Goal: Task Accomplishment & Management: Use online tool/utility

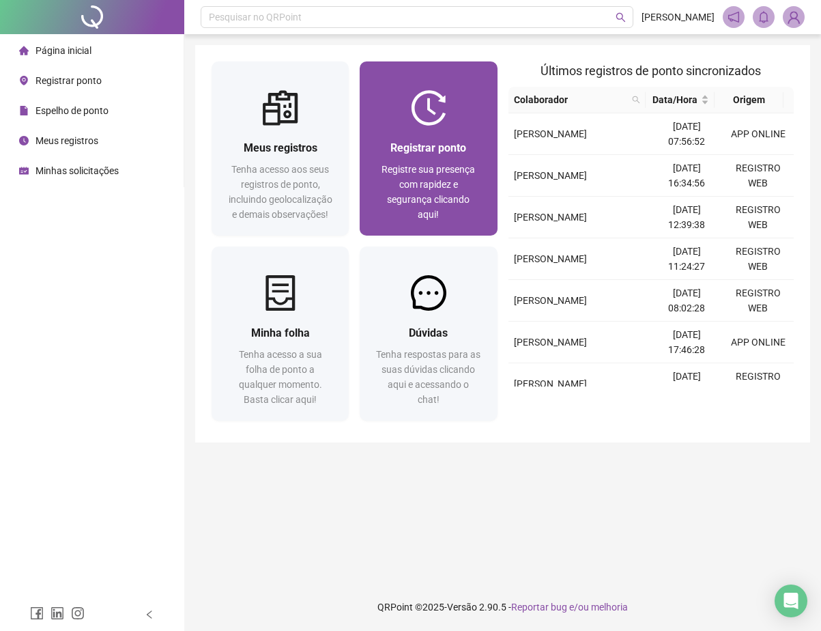
click at [410, 147] on span "Registrar ponto" at bounding box center [428, 147] width 76 height 13
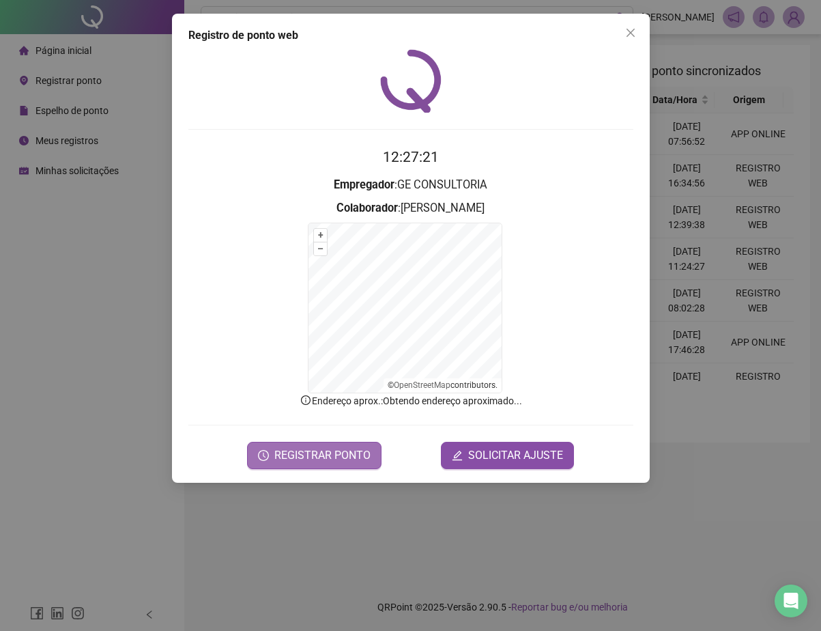
click at [318, 459] on span "REGISTRAR PONTO" at bounding box center [322, 455] width 96 height 16
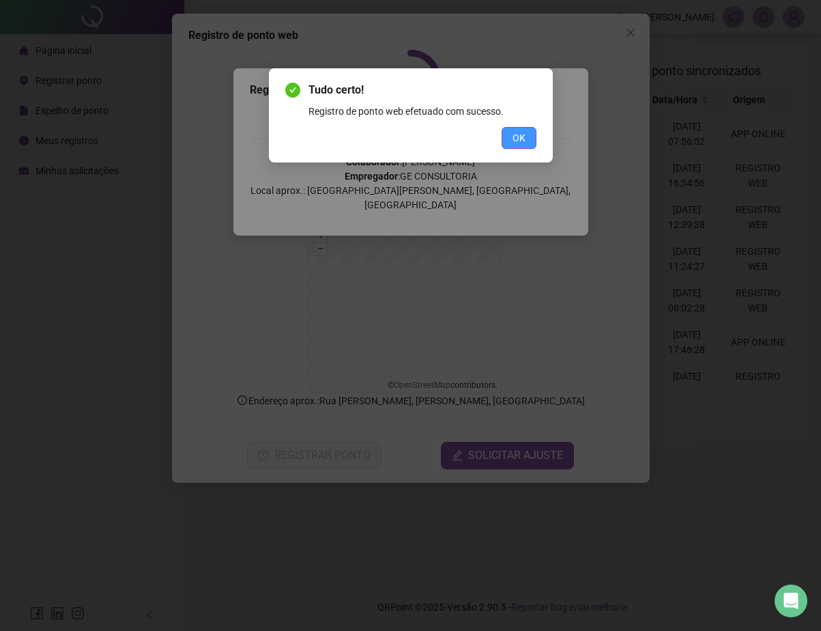
click at [510, 141] on button "OK" at bounding box center [519, 138] width 35 height 22
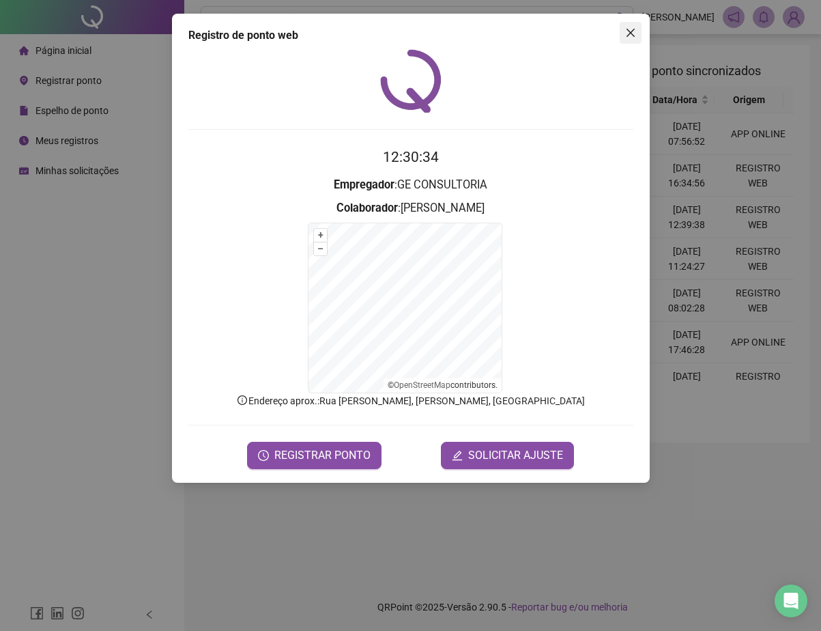
click at [633, 32] on icon "close" at bounding box center [630, 32] width 11 height 11
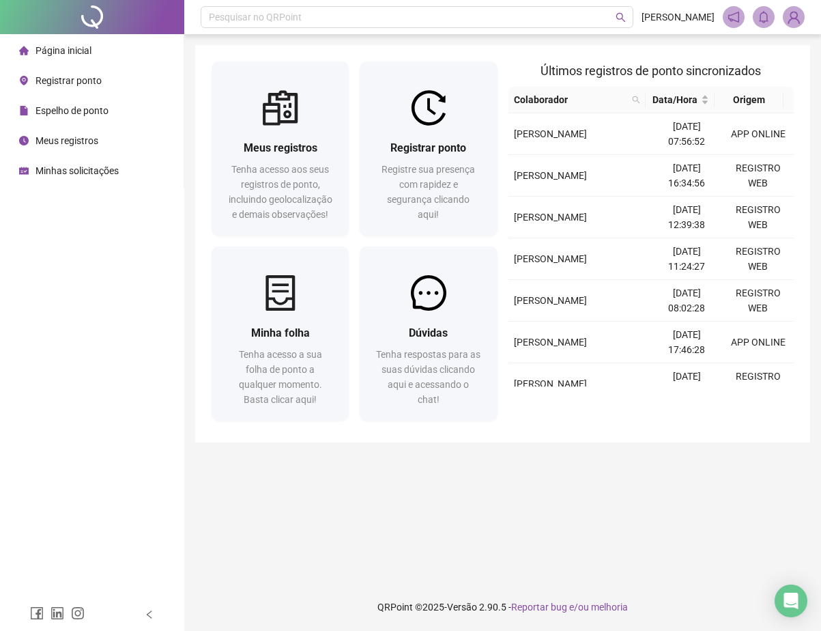
drag, startPoint x: 288, startPoint y: 512, endPoint x: 293, endPoint y: 502, distance: 10.7
click at [292, 504] on main "Meus registros Tenha acesso aos seus registros de ponto, incluindo geolocalizaç…" at bounding box center [502, 308] width 615 height 527
